Goal: Navigation & Orientation: Go to known website

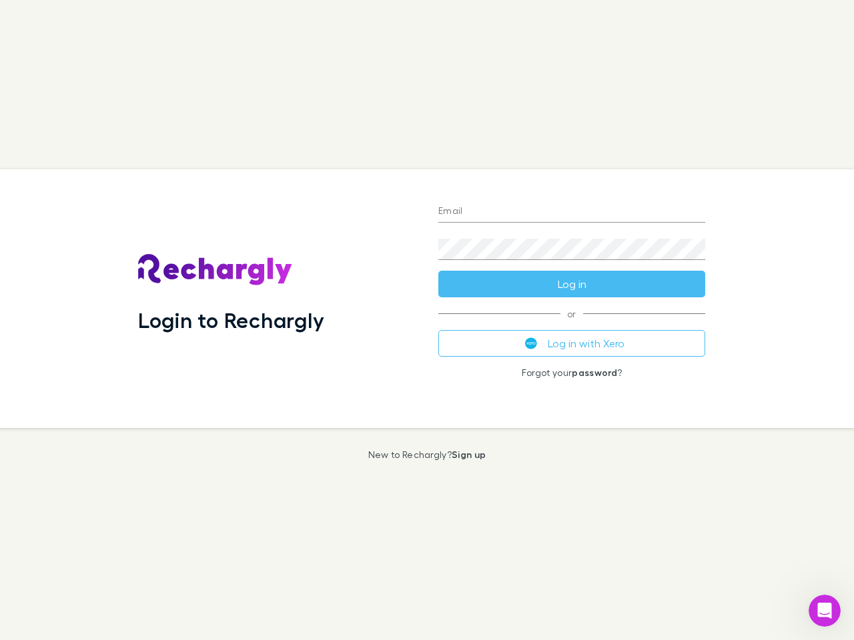
click at [427, 320] on div "Login to Rechargly" at bounding box center [277, 298] width 300 height 259
click at [572, 212] on input "Email" at bounding box center [571, 211] width 267 height 21
click at [572, 284] on button "Log in" at bounding box center [571, 284] width 267 height 27
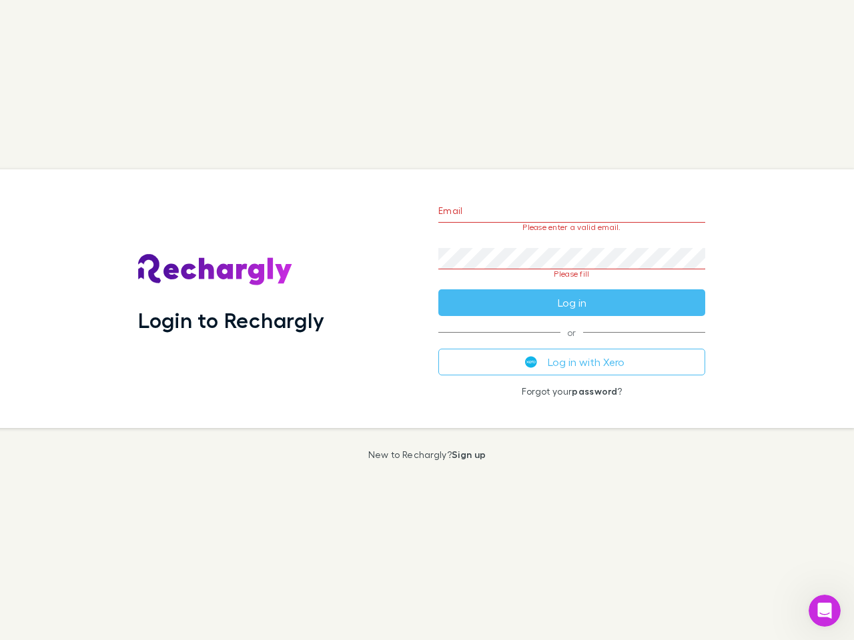
click at [572, 343] on div "Email Please enter a valid email. Password Please fill Log in or Log in with Xe…" at bounding box center [571, 298] width 288 height 259
